Goal: Check status: Check status

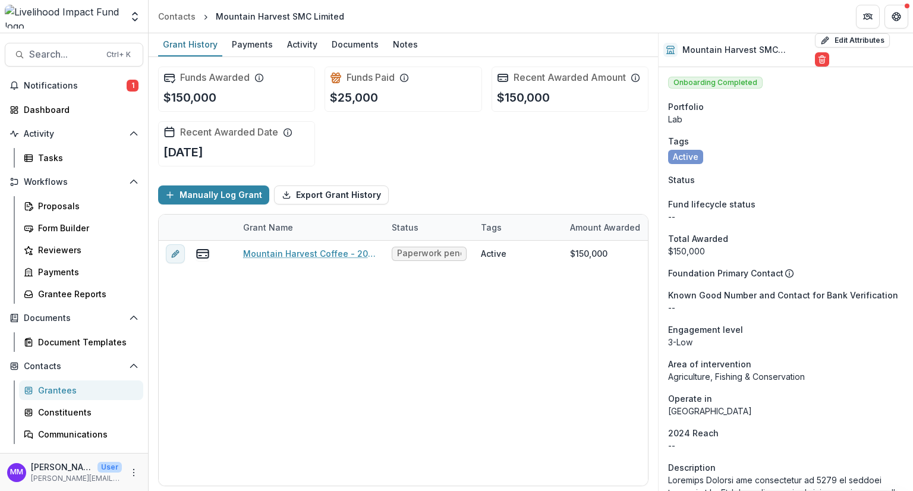
scroll to position [1372, 0]
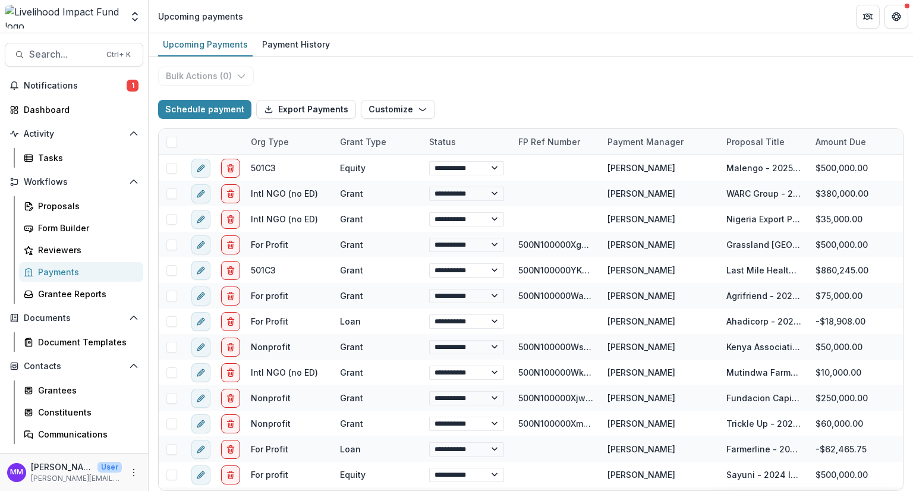
select select "******"
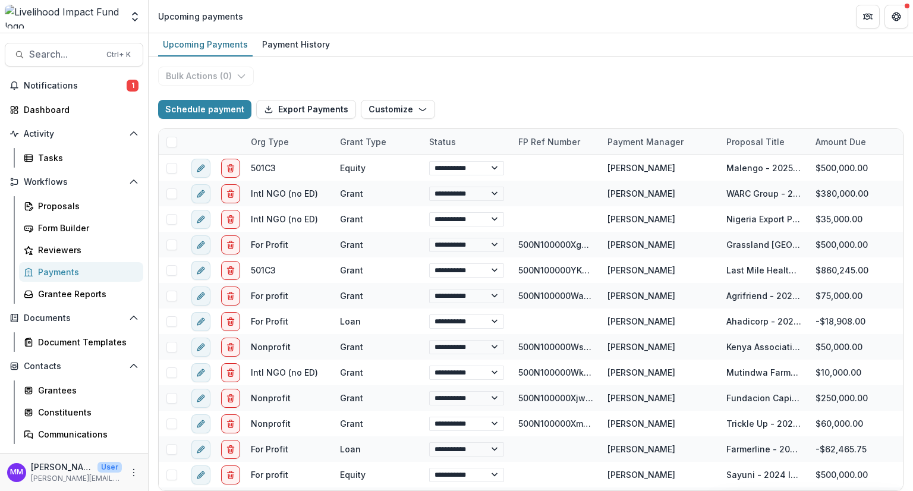
select select "******"
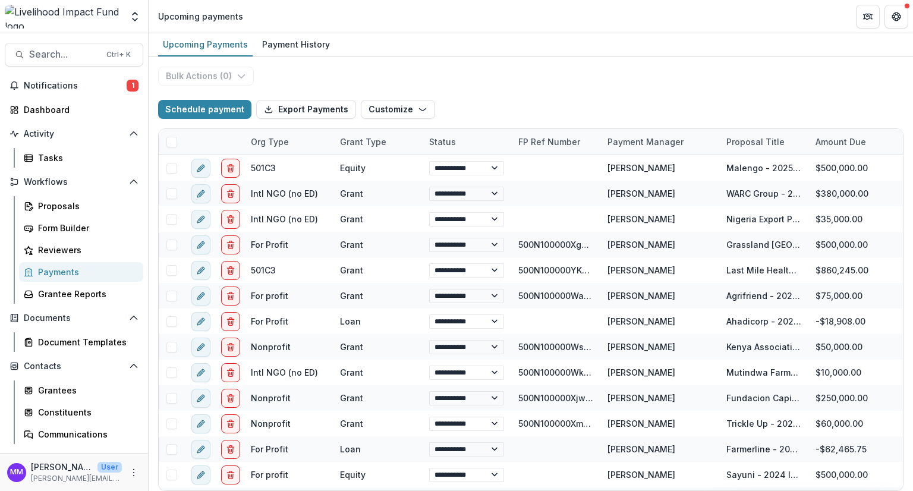
select select "******"
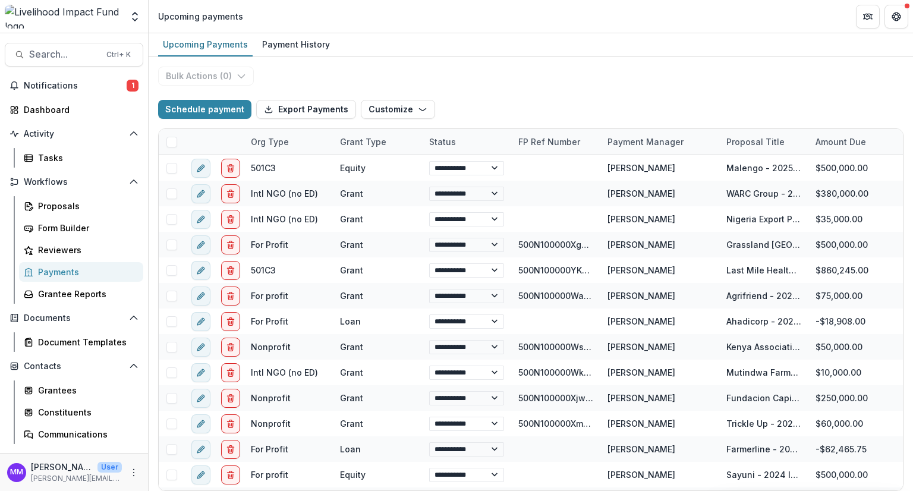
select select "******"
click at [50, 57] on span "Search..." at bounding box center [64, 54] width 70 height 11
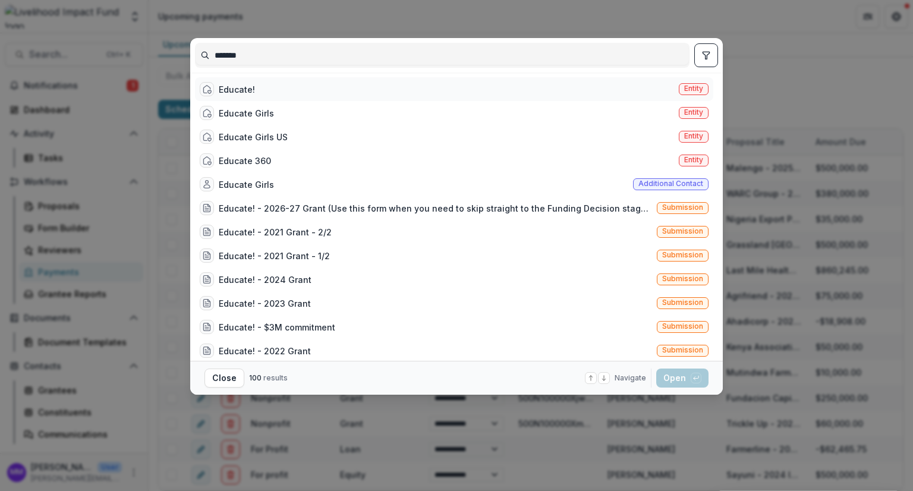
type input "*******"
click at [241, 86] on div "Educate!" at bounding box center [237, 89] width 36 height 12
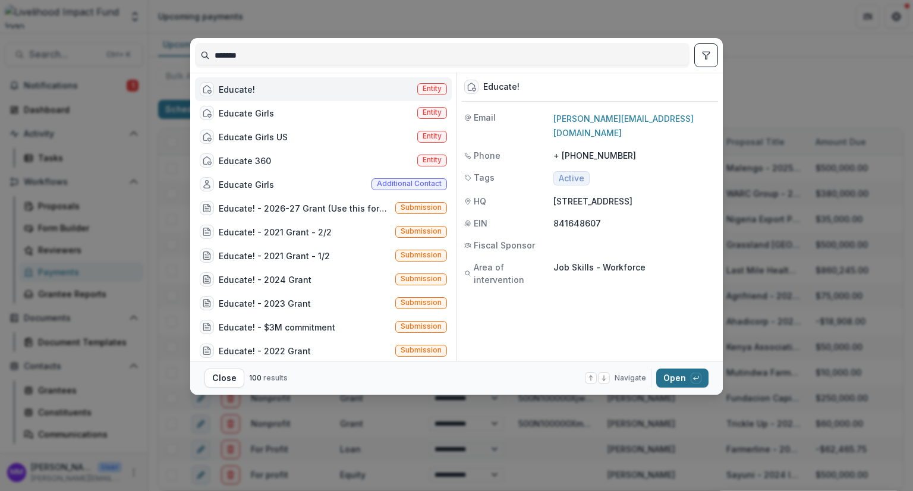
click at [673, 371] on button "Open with enter key" at bounding box center [682, 377] width 52 height 19
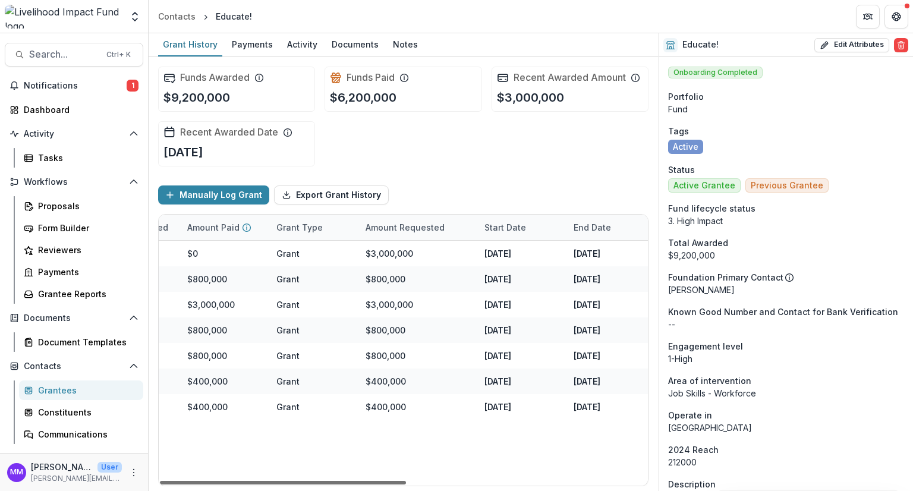
scroll to position [0, 479]
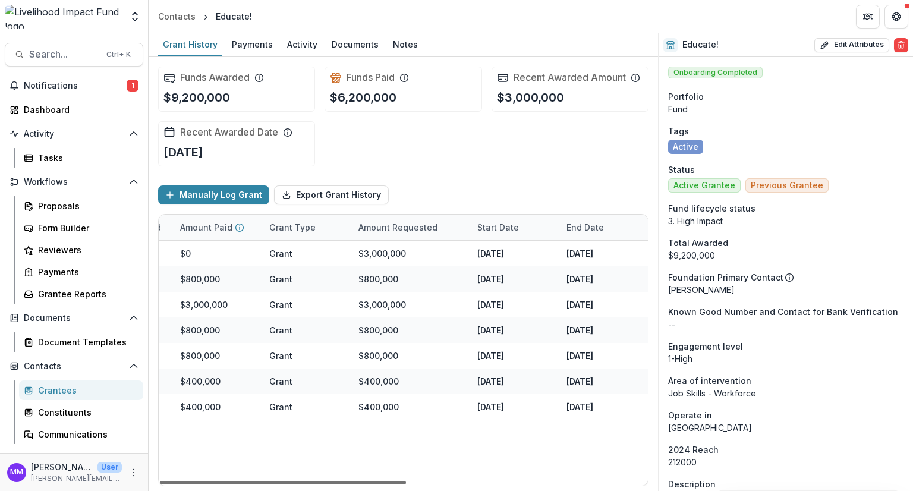
drag, startPoint x: 349, startPoint y: 482, endPoint x: 616, endPoint y: 507, distance: 268.5
click at [406, 484] on div at bounding box center [283, 483] width 246 height 4
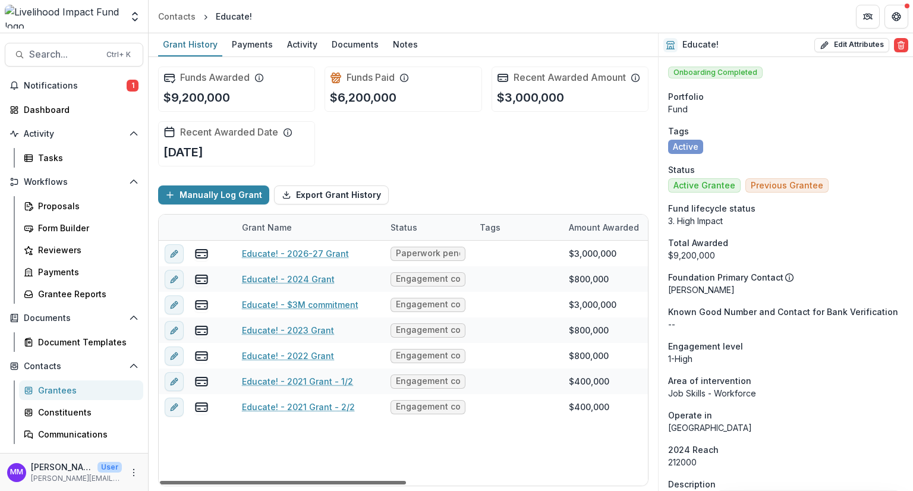
scroll to position [0, 0]
drag, startPoint x: 482, startPoint y: 482, endPoint x: 191, endPoint y: 435, distance: 294.3
click at [191, 481] on div at bounding box center [283, 483] width 246 height 4
click at [239, 47] on div "Payments" at bounding box center [252, 44] width 50 height 17
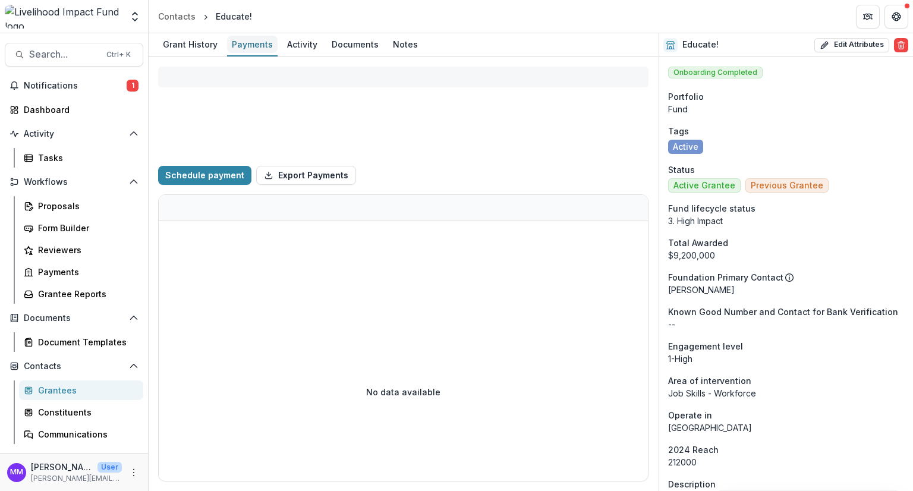
click at [247, 43] on div "Payments" at bounding box center [252, 44] width 50 height 17
click at [188, 43] on div "Grant History" at bounding box center [190, 44] width 64 height 17
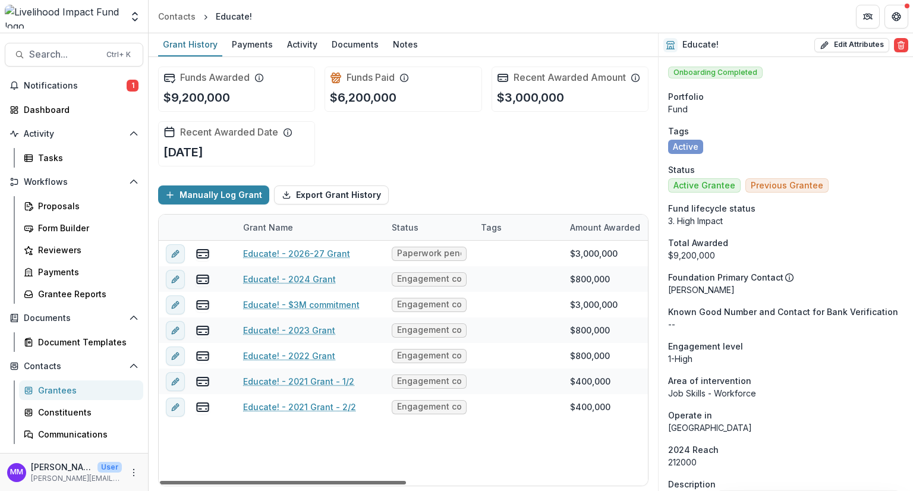
drag, startPoint x: 346, startPoint y: 483, endPoint x: 201, endPoint y: 461, distance: 146.0
click at [201, 481] on div at bounding box center [283, 483] width 246 height 4
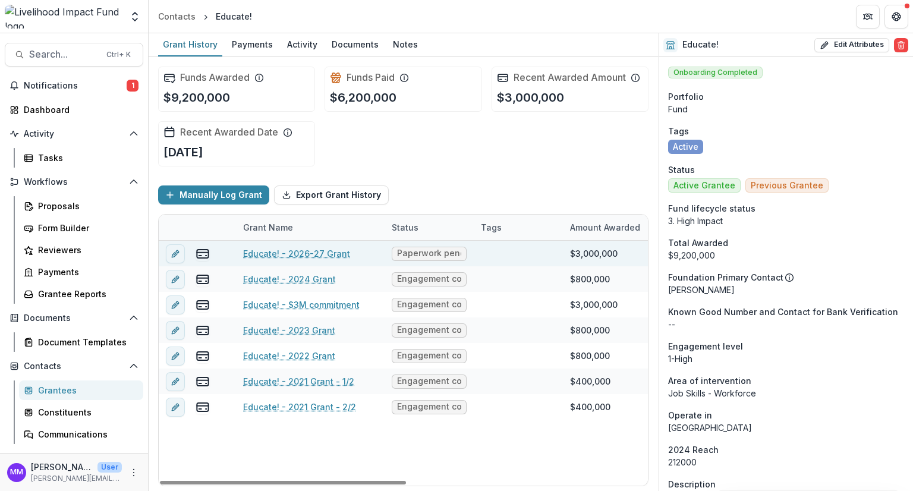
click at [257, 254] on link "Educate! - 2026-27 Grant" at bounding box center [296, 253] width 107 height 12
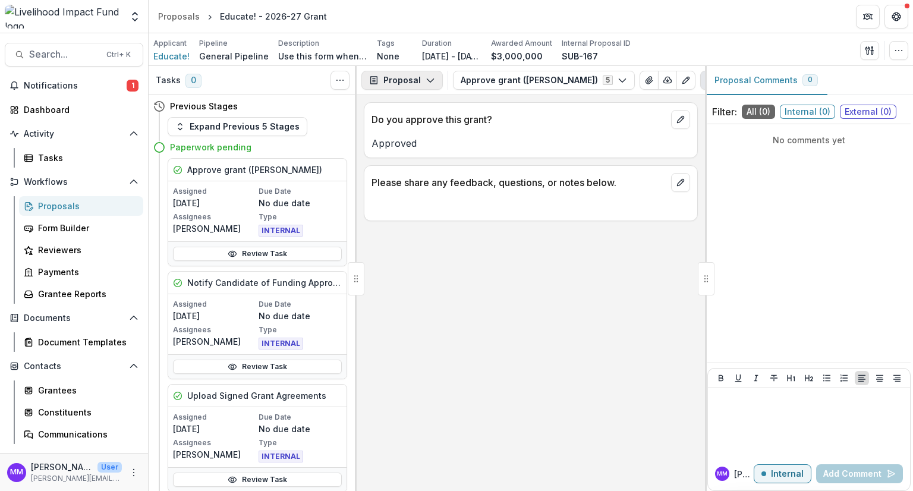
click at [427, 80] on icon "button" at bounding box center [430, 80] width 10 height 10
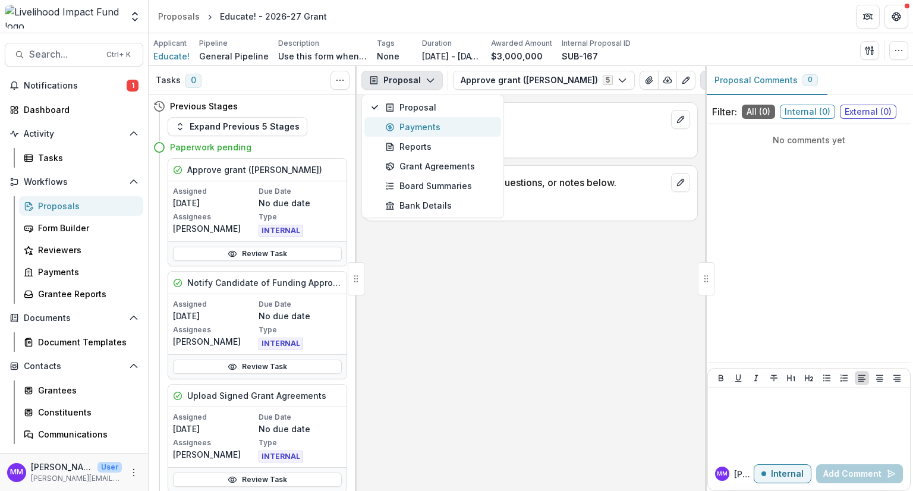
click at [418, 128] on div "Payments" at bounding box center [439, 127] width 109 height 12
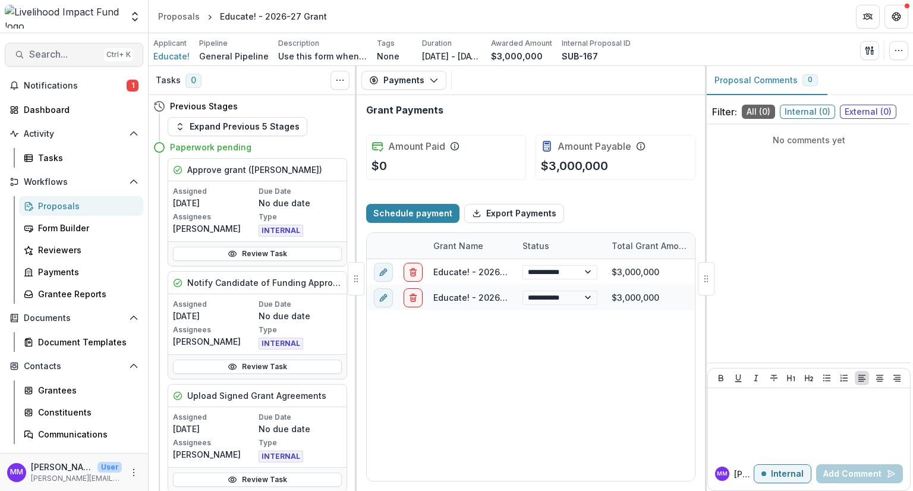
click at [46, 51] on span "Search..." at bounding box center [64, 54] width 70 height 11
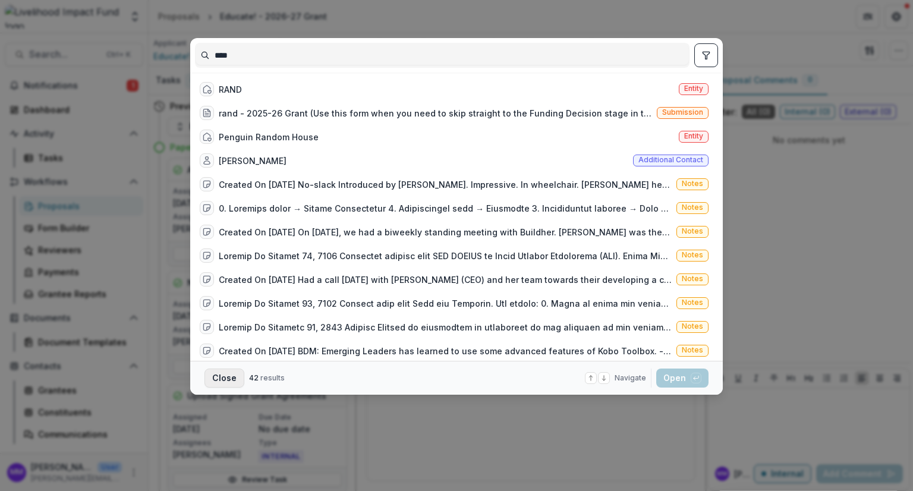
type input "****"
click at [216, 379] on button "Close" at bounding box center [224, 377] width 40 height 19
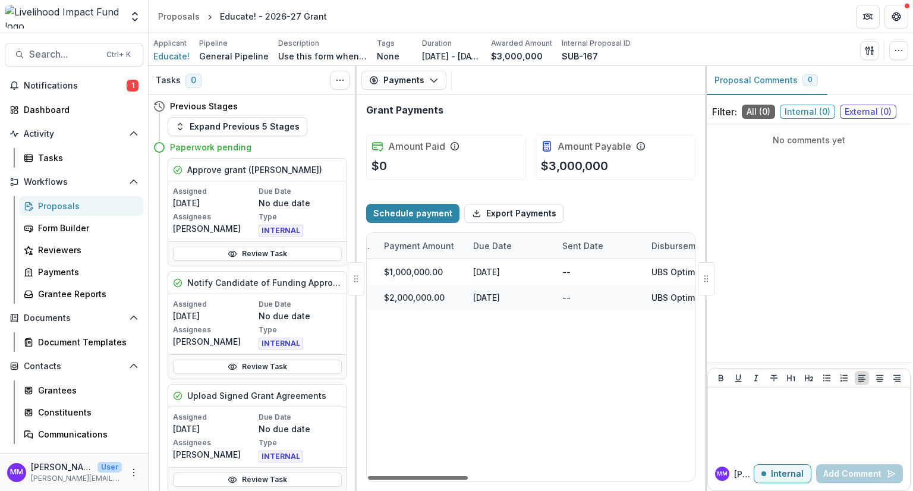
drag, startPoint x: 428, startPoint y: 476, endPoint x: 525, endPoint y: 478, distance: 96.9
click at [468, 478] on div at bounding box center [418, 478] width 100 height 4
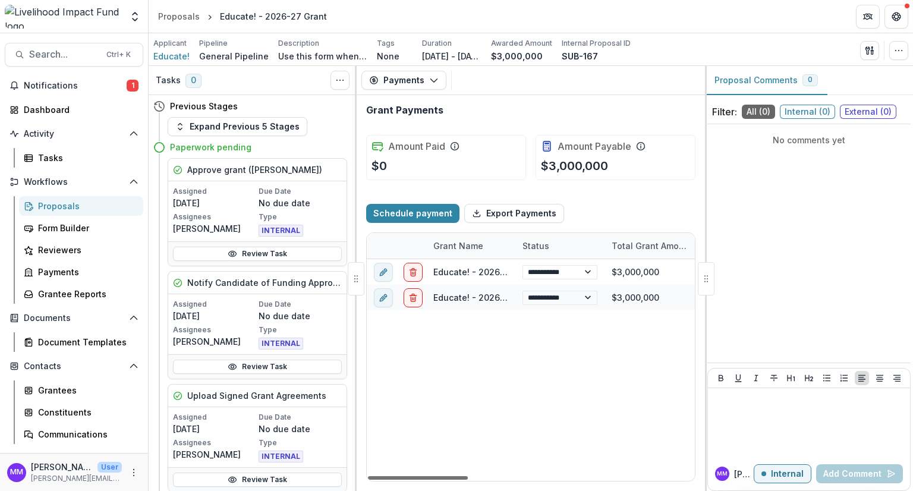
drag, startPoint x: 525, startPoint y: 478, endPoint x: 409, endPoint y: 476, distance: 115.9
click at [409, 476] on div at bounding box center [418, 478] width 100 height 4
click at [388, 476] on div at bounding box center [418, 478] width 100 height 4
click at [430, 79] on icon "button" at bounding box center [434, 80] width 10 height 10
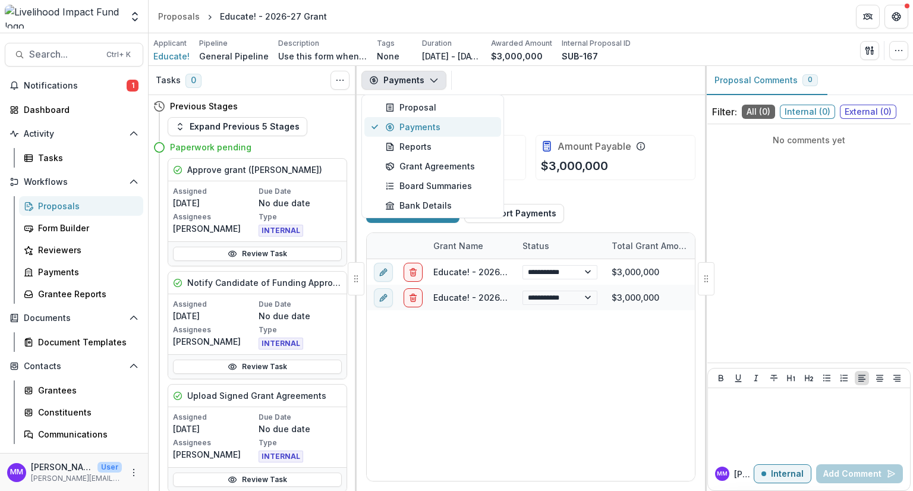
click at [416, 128] on div "Payments" at bounding box center [439, 127] width 109 height 12
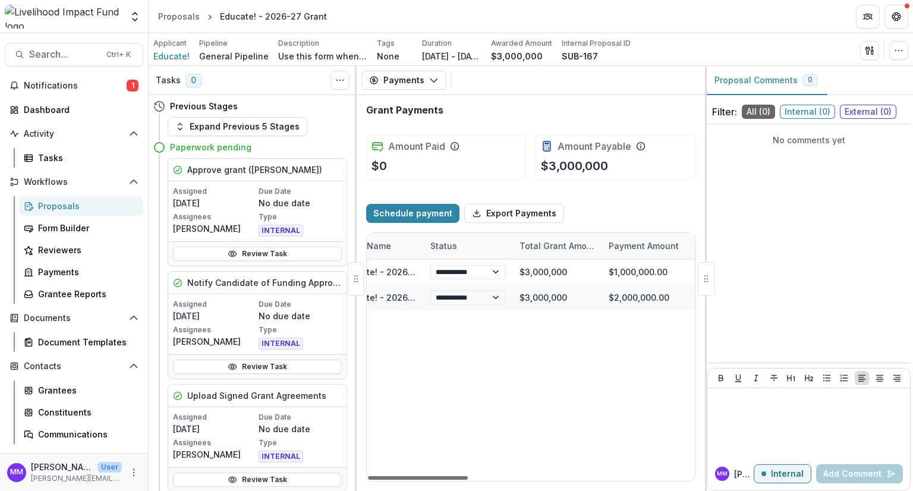
scroll to position [0, 169]
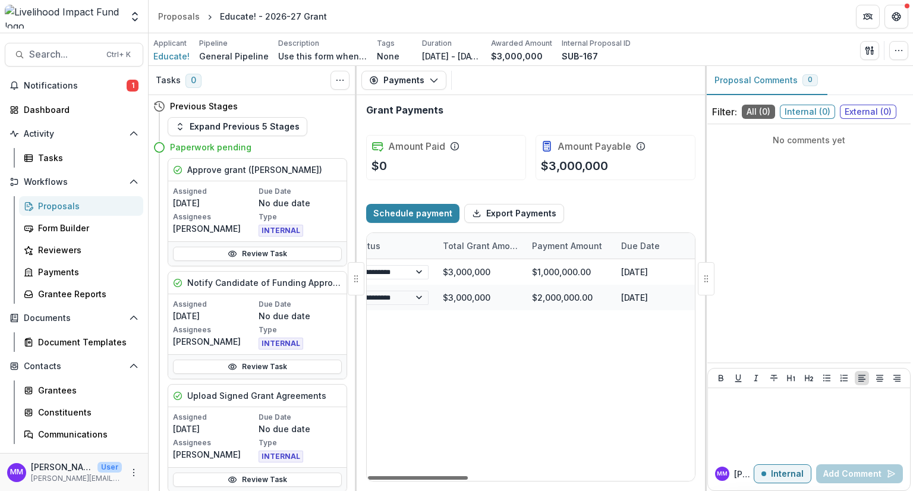
drag, startPoint x: 374, startPoint y: 477, endPoint x: 425, endPoint y: 478, distance: 51.1
click at [425, 478] on div at bounding box center [418, 478] width 100 height 4
click at [62, 52] on span "Search..." at bounding box center [64, 54] width 70 height 11
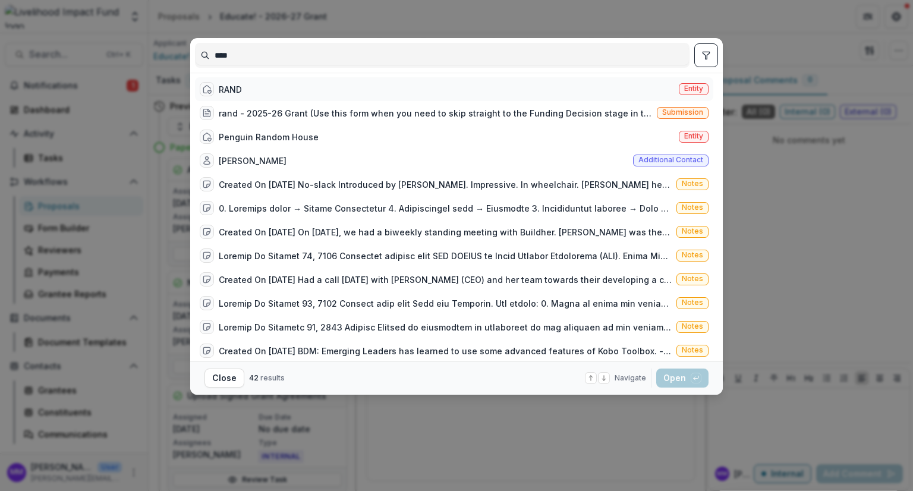
click at [235, 87] on div "RAND" at bounding box center [230, 89] width 23 height 12
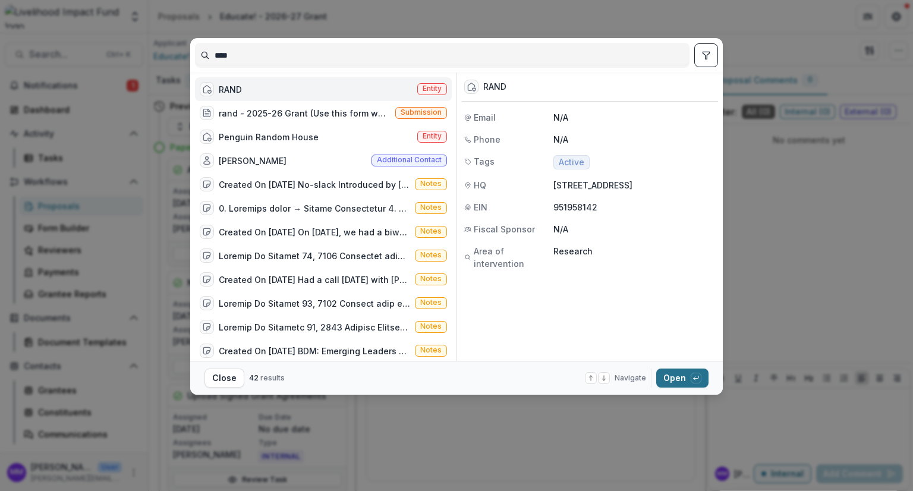
click at [673, 378] on button "Open with enter key" at bounding box center [682, 377] width 52 height 19
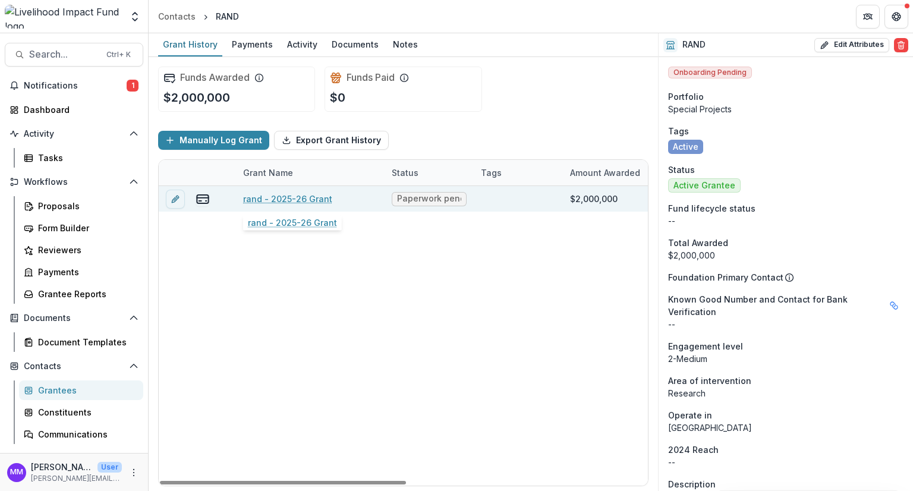
click at [288, 198] on link "rand - 2025-26 Grant" at bounding box center [287, 198] width 89 height 12
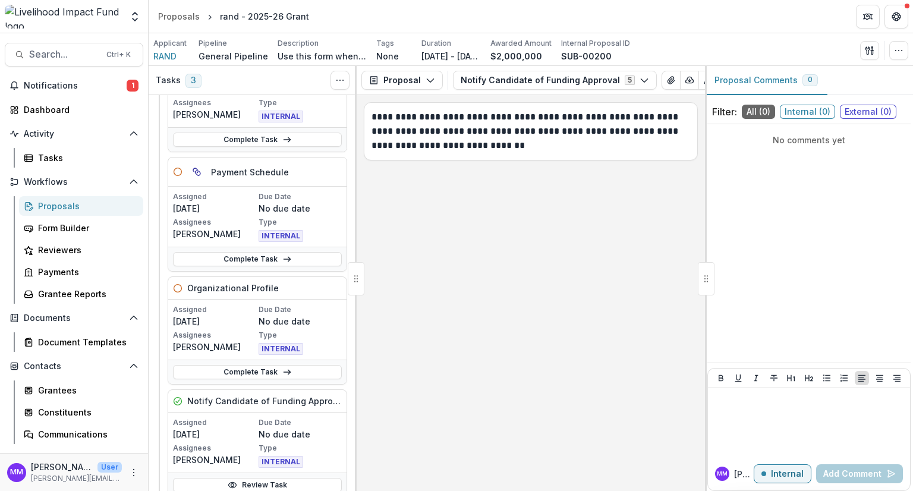
scroll to position [119, 0]
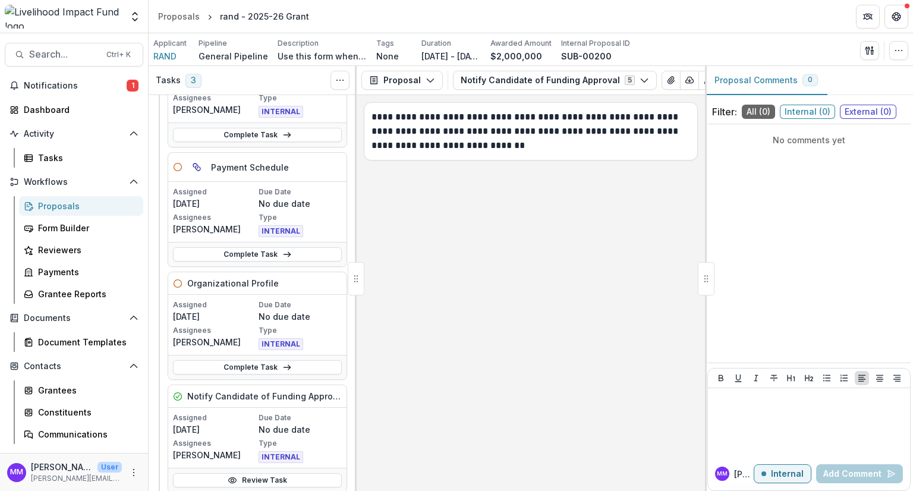
click at [200, 315] on p "07/24/2025" at bounding box center [214, 316] width 83 height 12
click at [216, 280] on h5 "Organizational Profile" at bounding box center [232, 283] width 91 height 12
click at [176, 282] on icon at bounding box center [178, 284] width 10 height 10
click at [264, 286] on h5 "Organizational Profile" at bounding box center [232, 283] width 91 height 12
click at [326, 281] on div "Organizational Profile" at bounding box center [257, 283] width 178 height 23
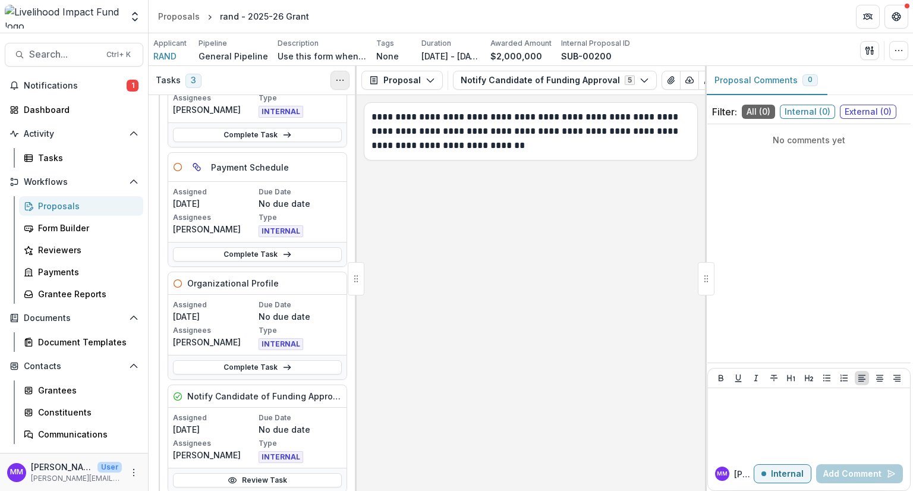
click at [342, 85] on button "Toggle View Cancelled Tasks" at bounding box center [339, 80] width 19 height 19
click at [337, 77] on icon "Toggle View Cancelled Tasks" at bounding box center [340, 80] width 10 height 10
click at [490, 276] on div "**********" at bounding box center [530, 293] width 348 height 396
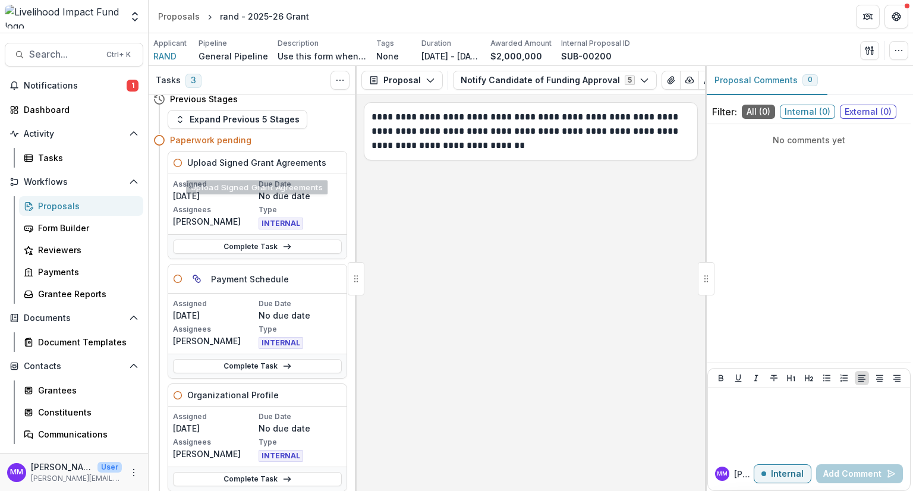
scroll to position [0, 0]
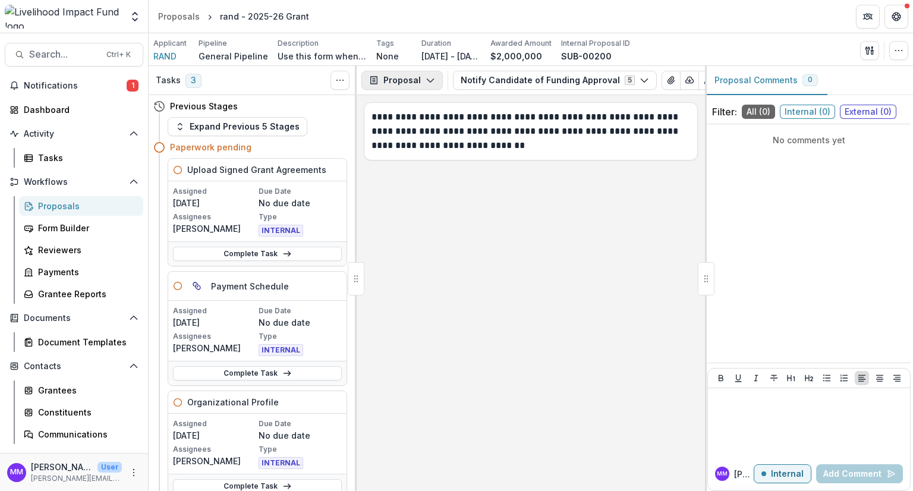
click at [425, 76] on icon "button" at bounding box center [430, 80] width 10 height 10
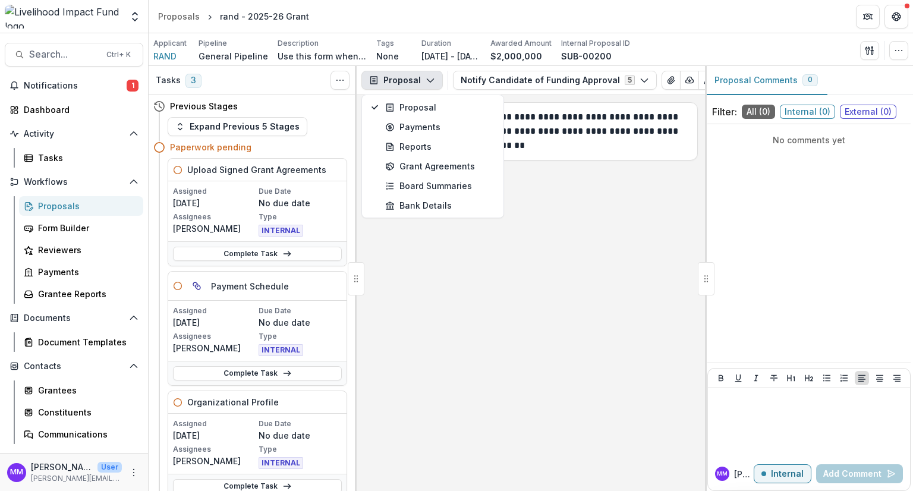
click at [425, 76] on icon "button" at bounding box center [430, 80] width 10 height 10
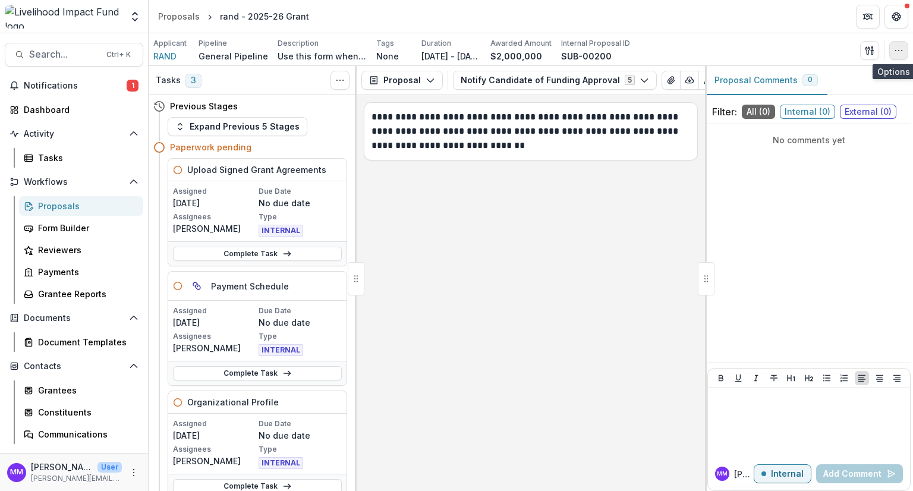
click at [897, 48] on icon "button" at bounding box center [899, 51] width 10 height 10
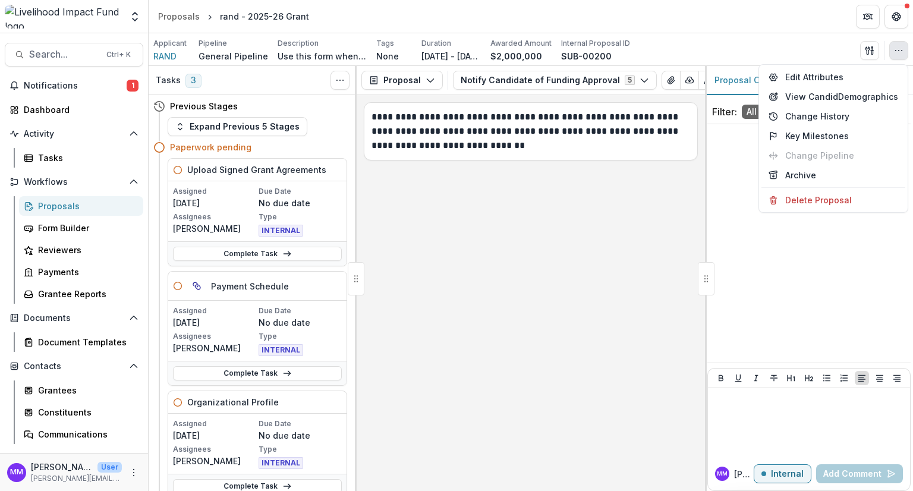
click at [450, 255] on div "**********" at bounding box center [530, 293] width 348 height 396
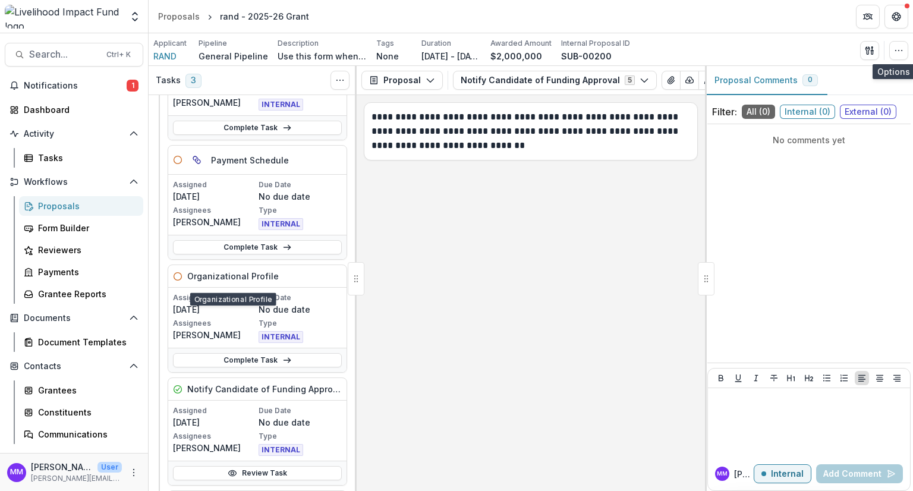
scroll to position [119, 0]
